Goal: Obtain resource: Download file/media

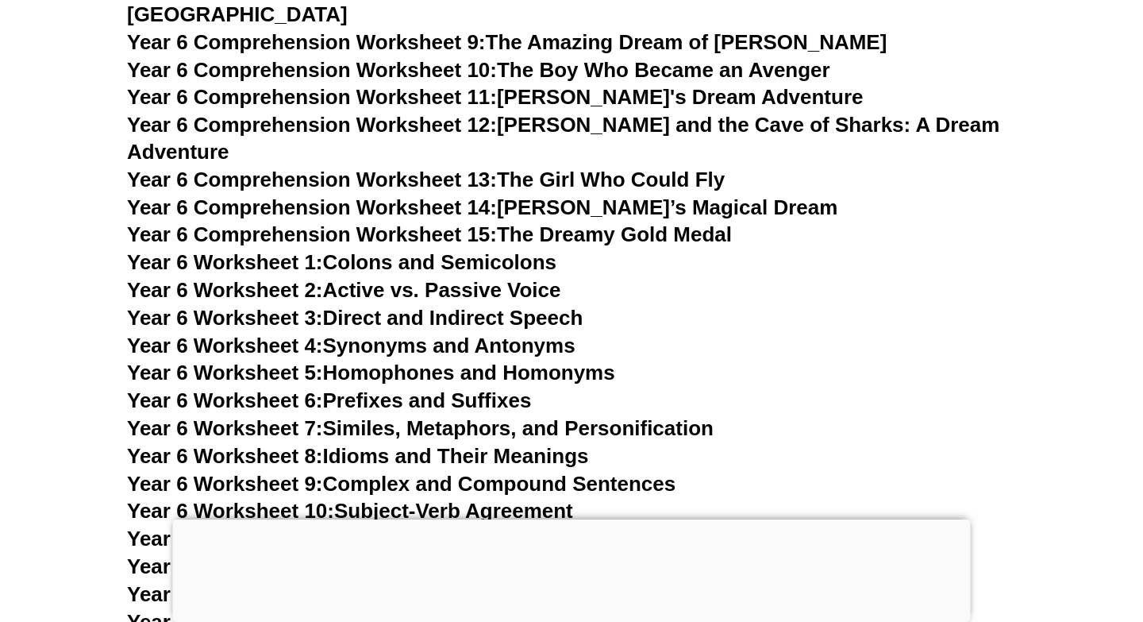
scroll to position [8894, 0]
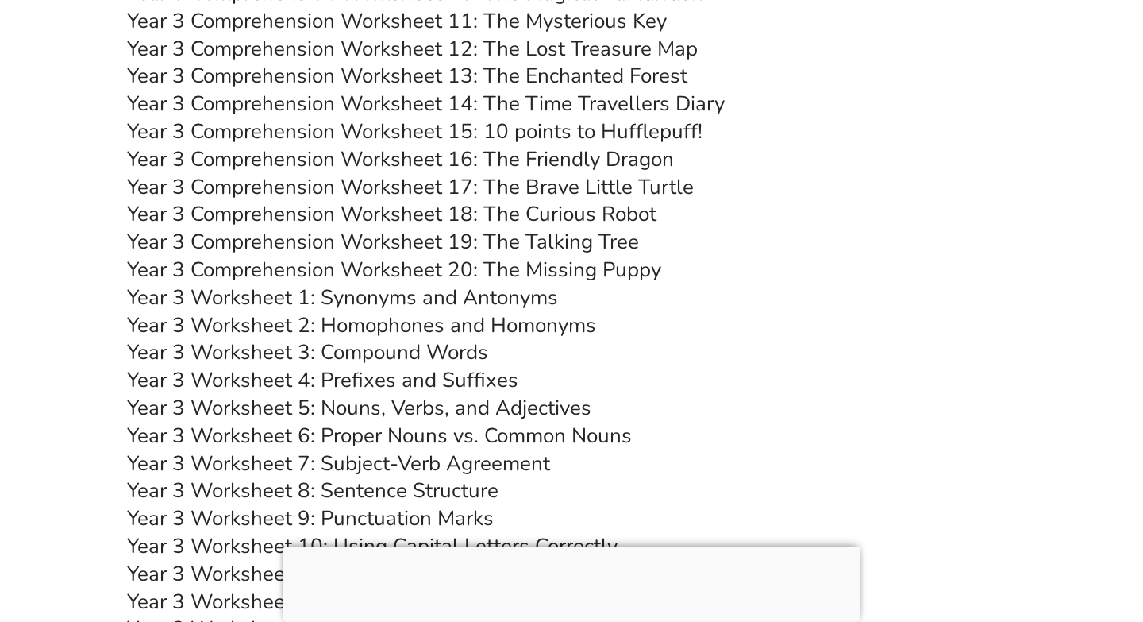
scroll to position [5455, 0]
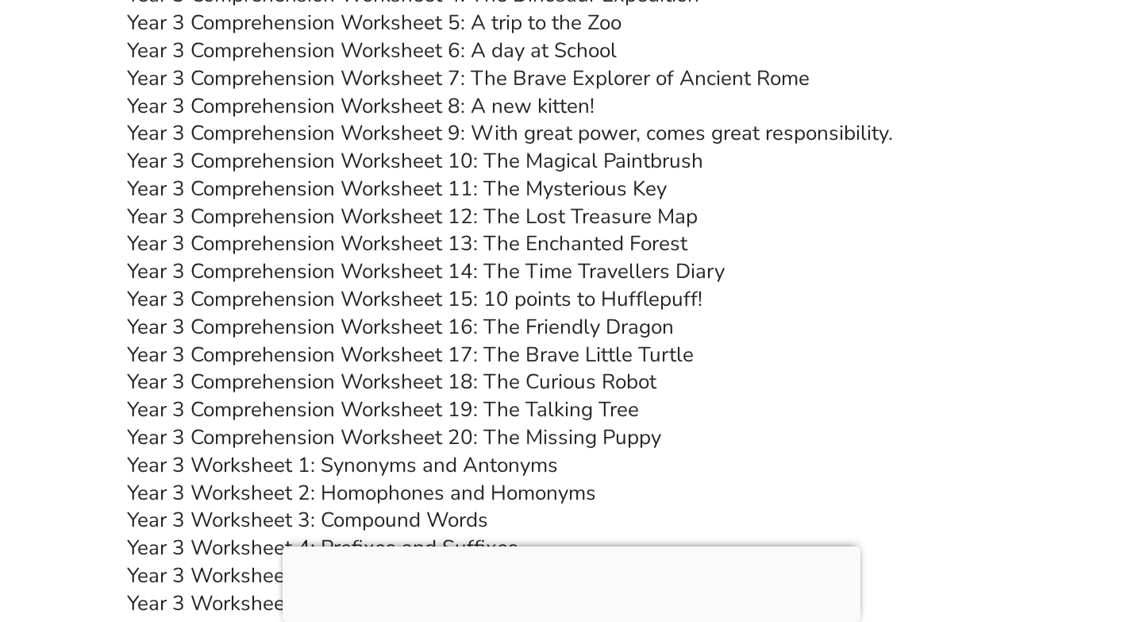
click at [462, 333] on link "Year 3 Comprehension Worksheet 16: The Friendly Dragon" at bounding box center [400, 327] width 547 height 28
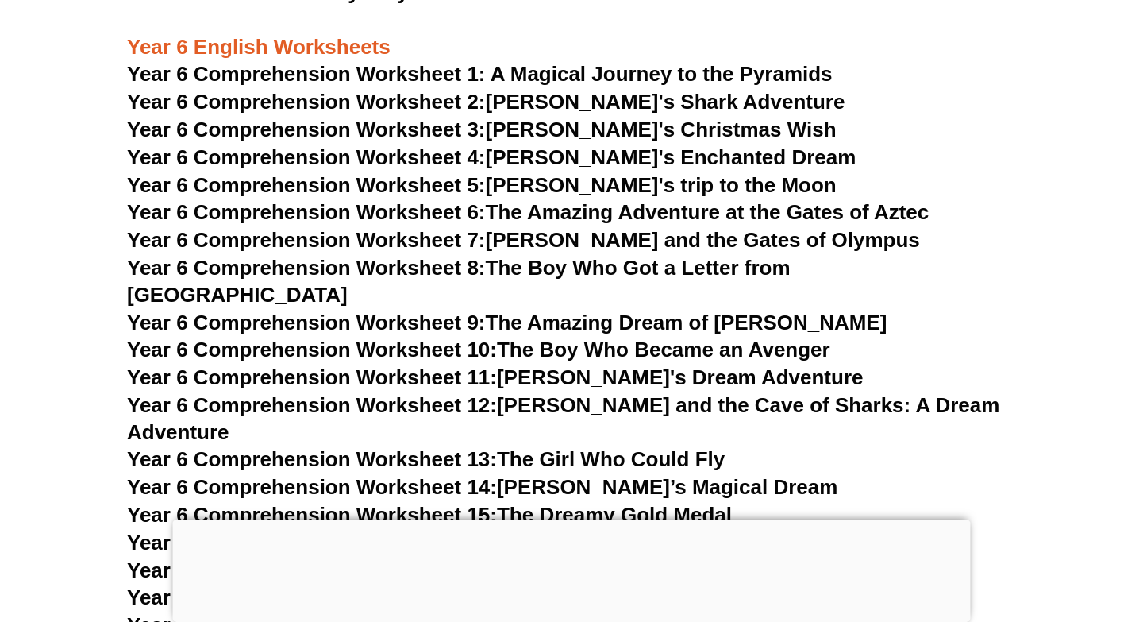
click at [575, 393] on link "Year 6 Comprehension Worksheet 12: Emma and the Cave of Sharks: A Dream Adventu…" at bounding box center [563, 418] width 872 height 51
